Goal: Task Accomplishment & Management: Manage account settings

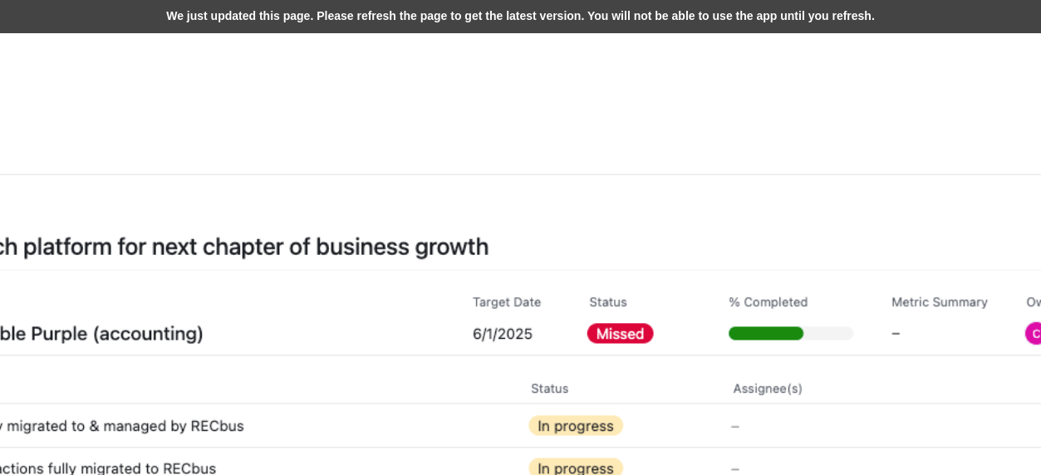
scroll to position [499, 997]
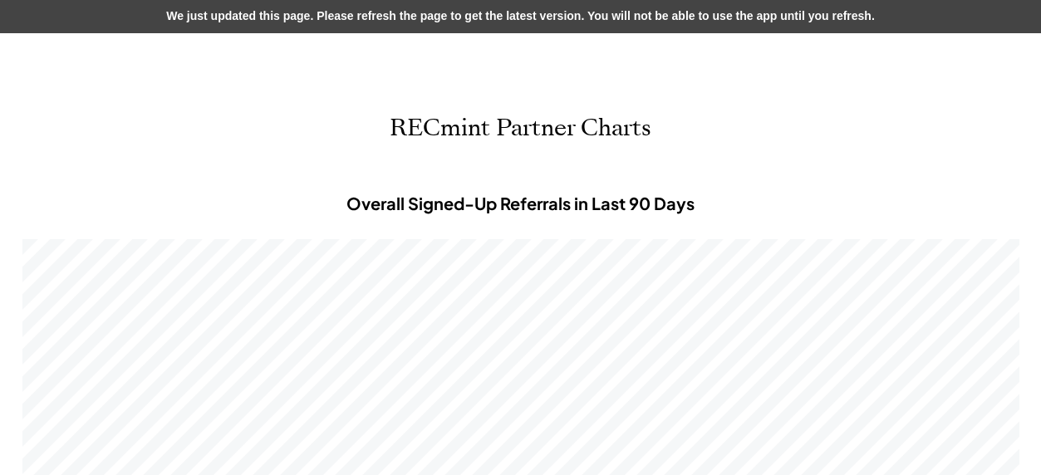
scroll to position [499, 997]
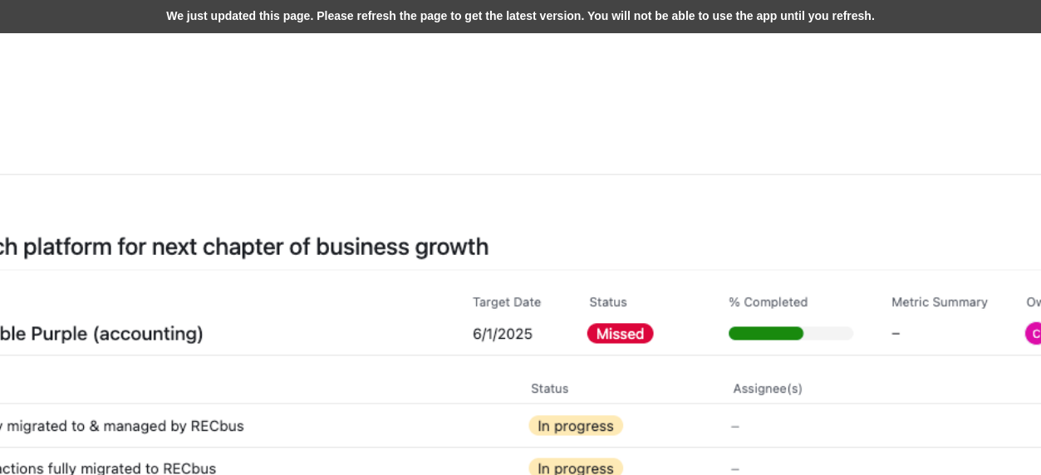
select select
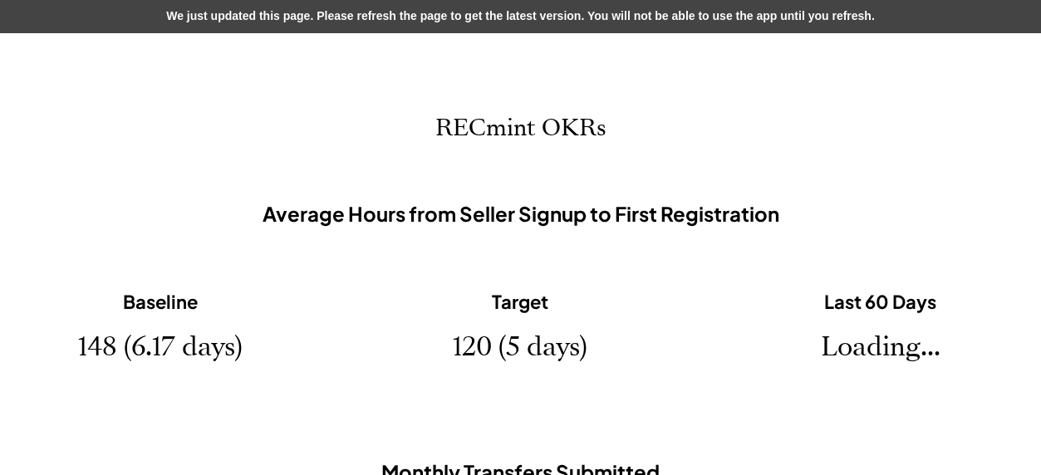
scroll to position [0, 0]
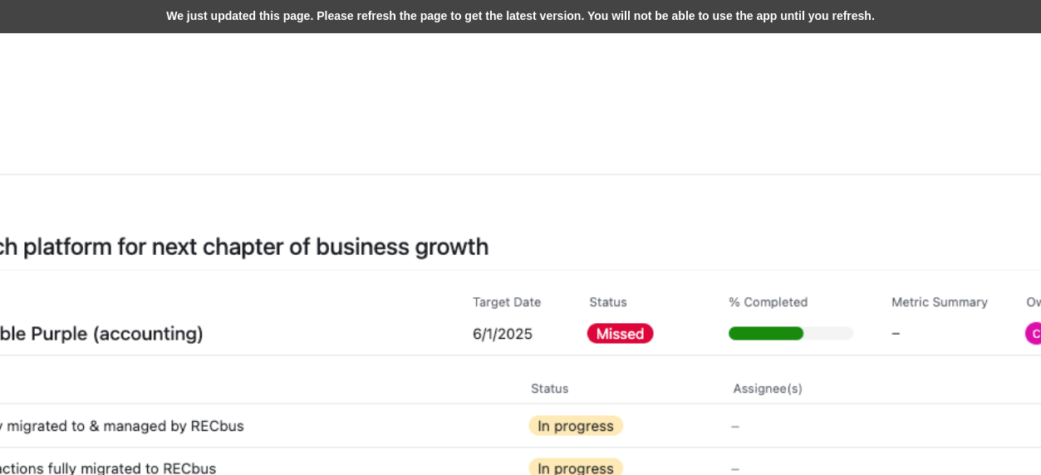
scroll to position [499, 997]
select select
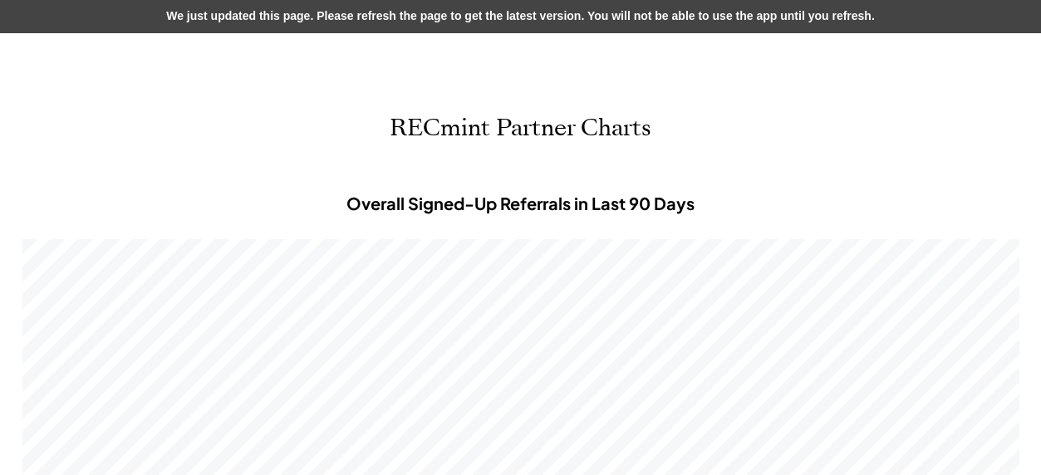
scroll to position [499, 997]
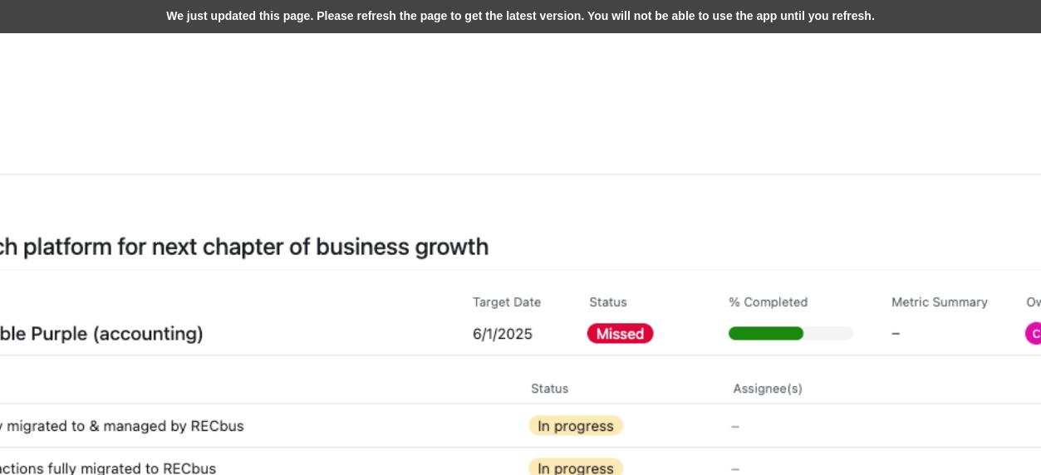
select select
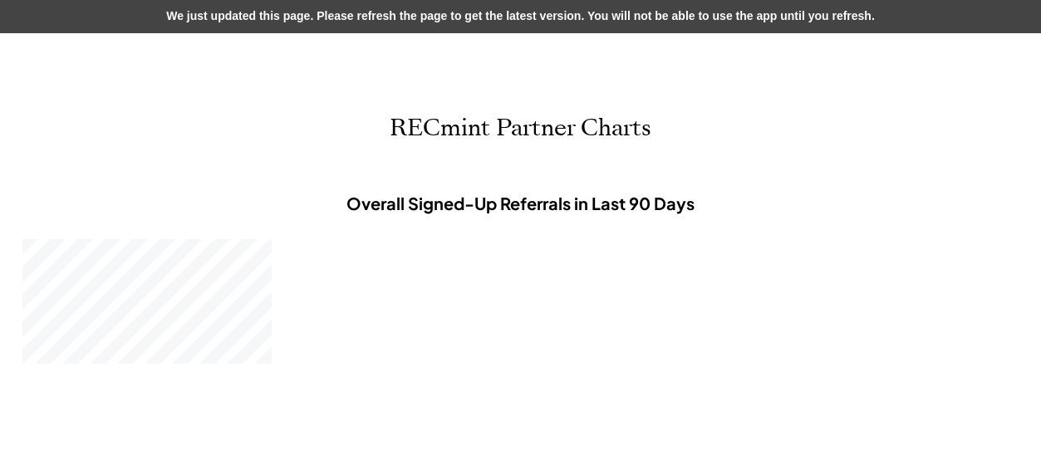
scroll to position [0, 0]
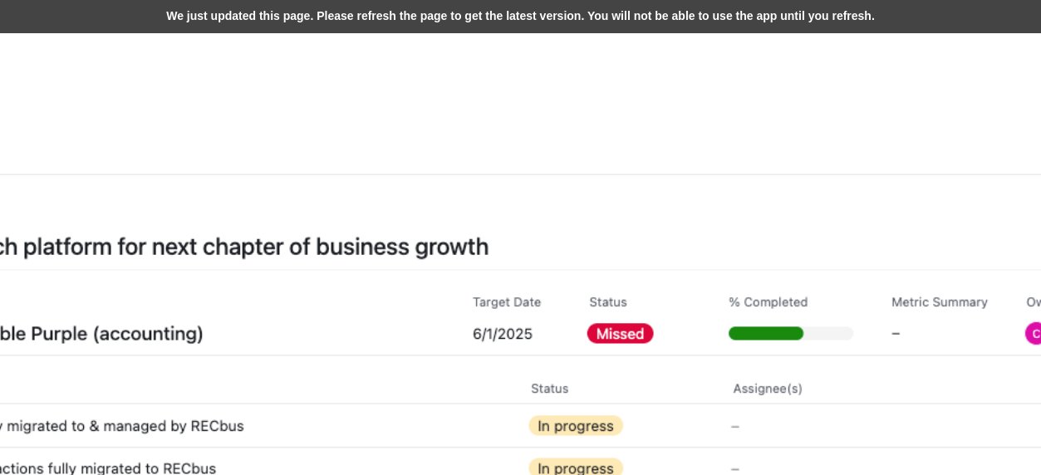
scroll to position [499, 997]
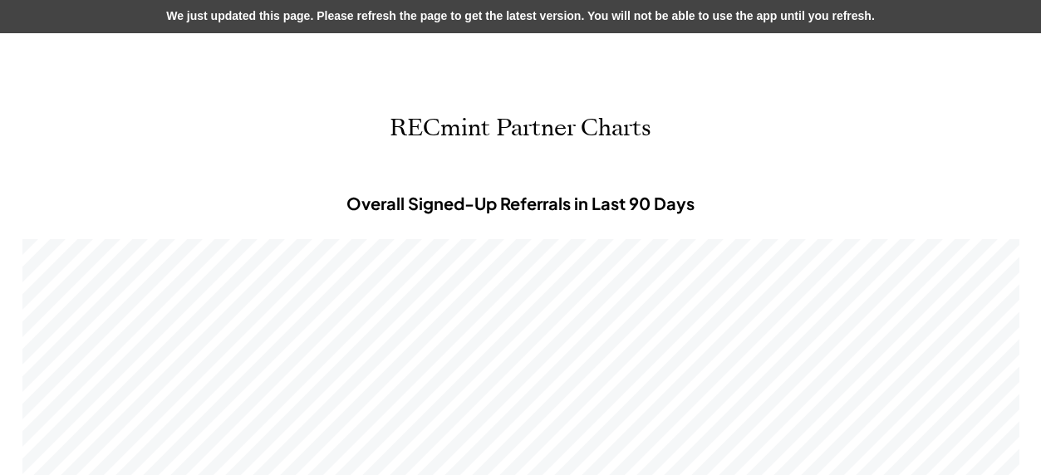
scroll to position [499, 997]
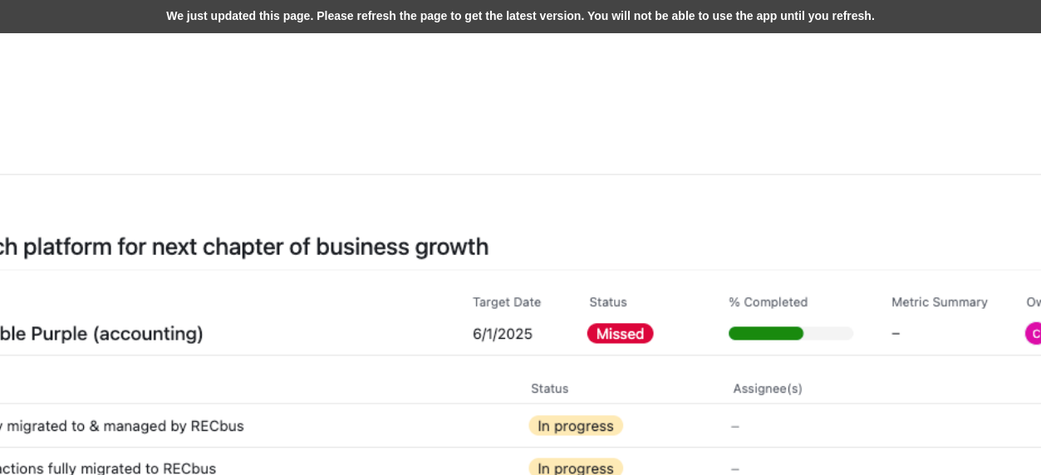
scroll to position [499, 997]
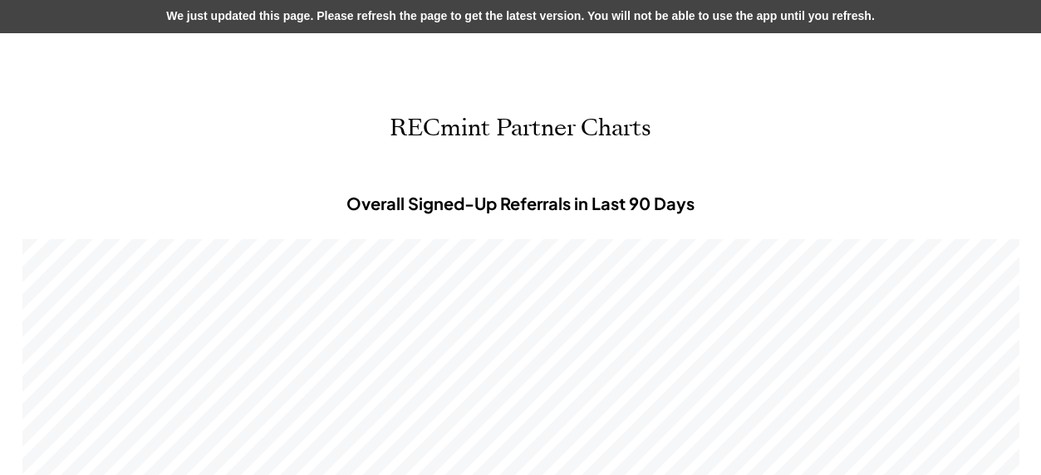
scroll to position [499, 997]
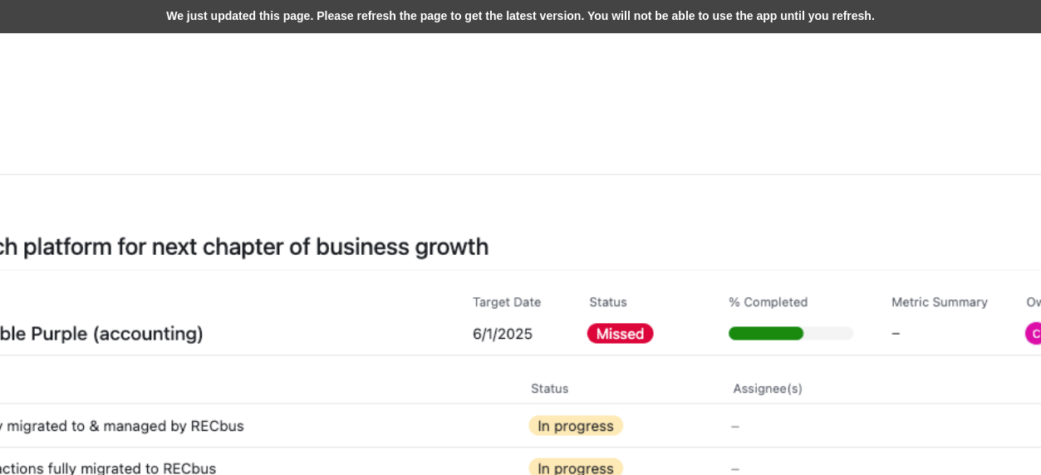
scroll to position [499, 997]
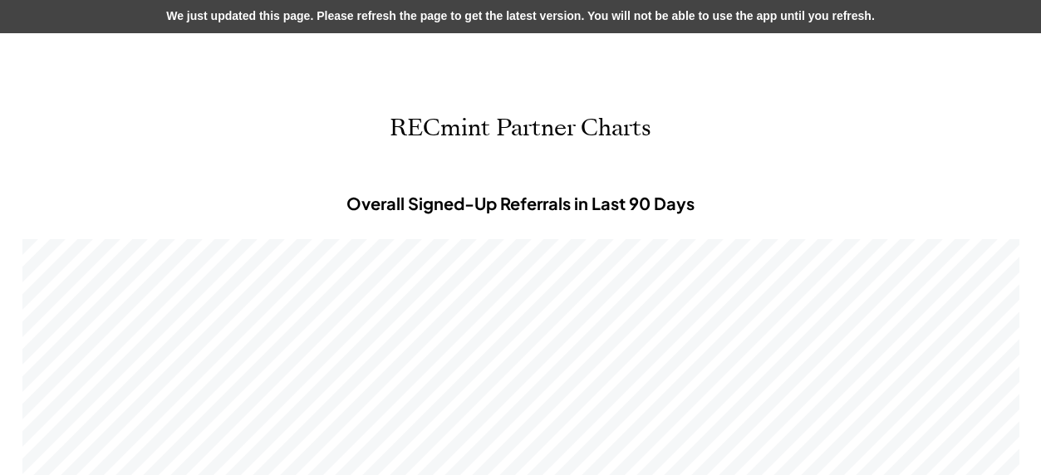
scroll to position [499, 997]
